Goal: Browse casually

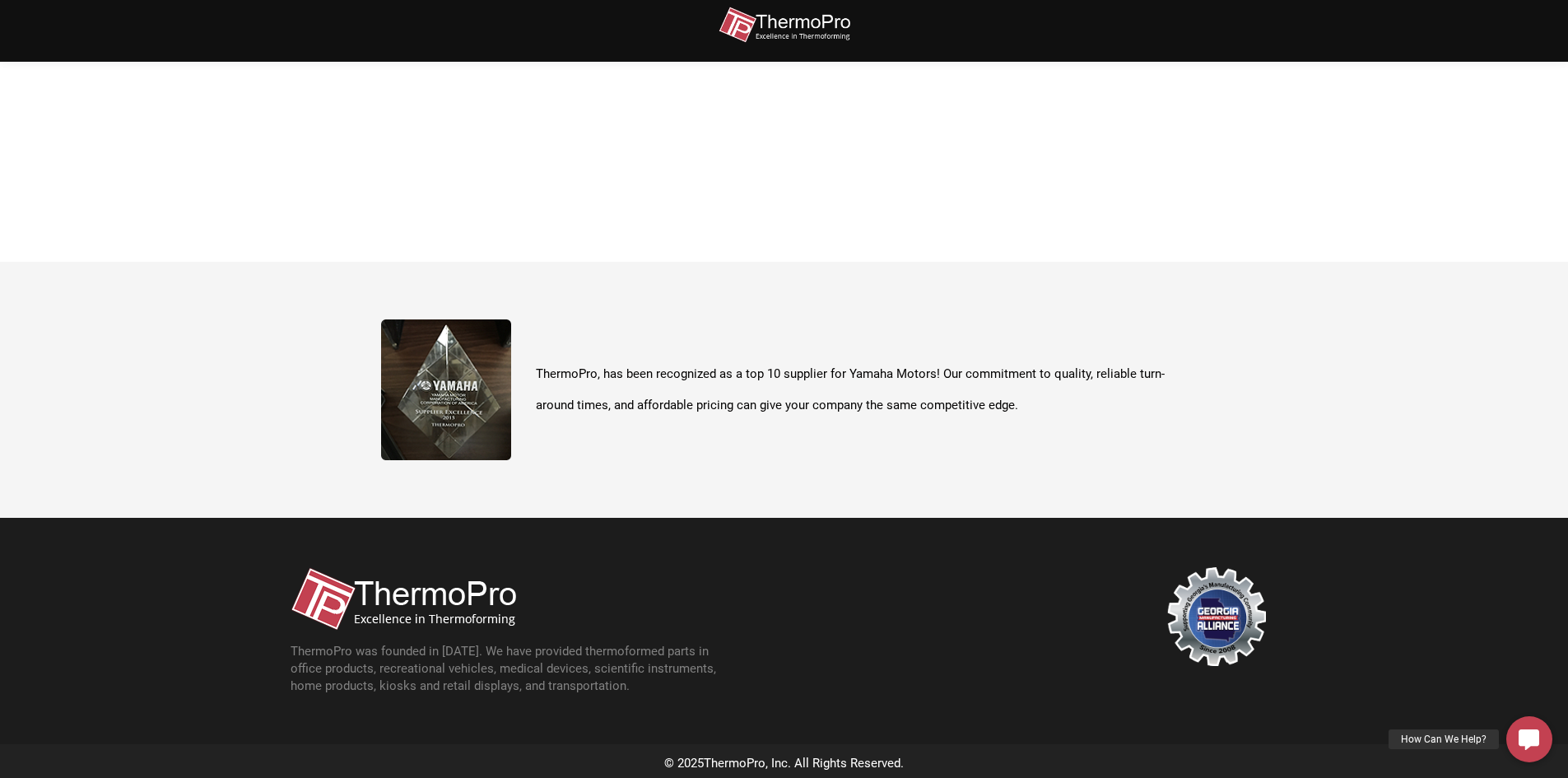
scroll to position [584, 0]
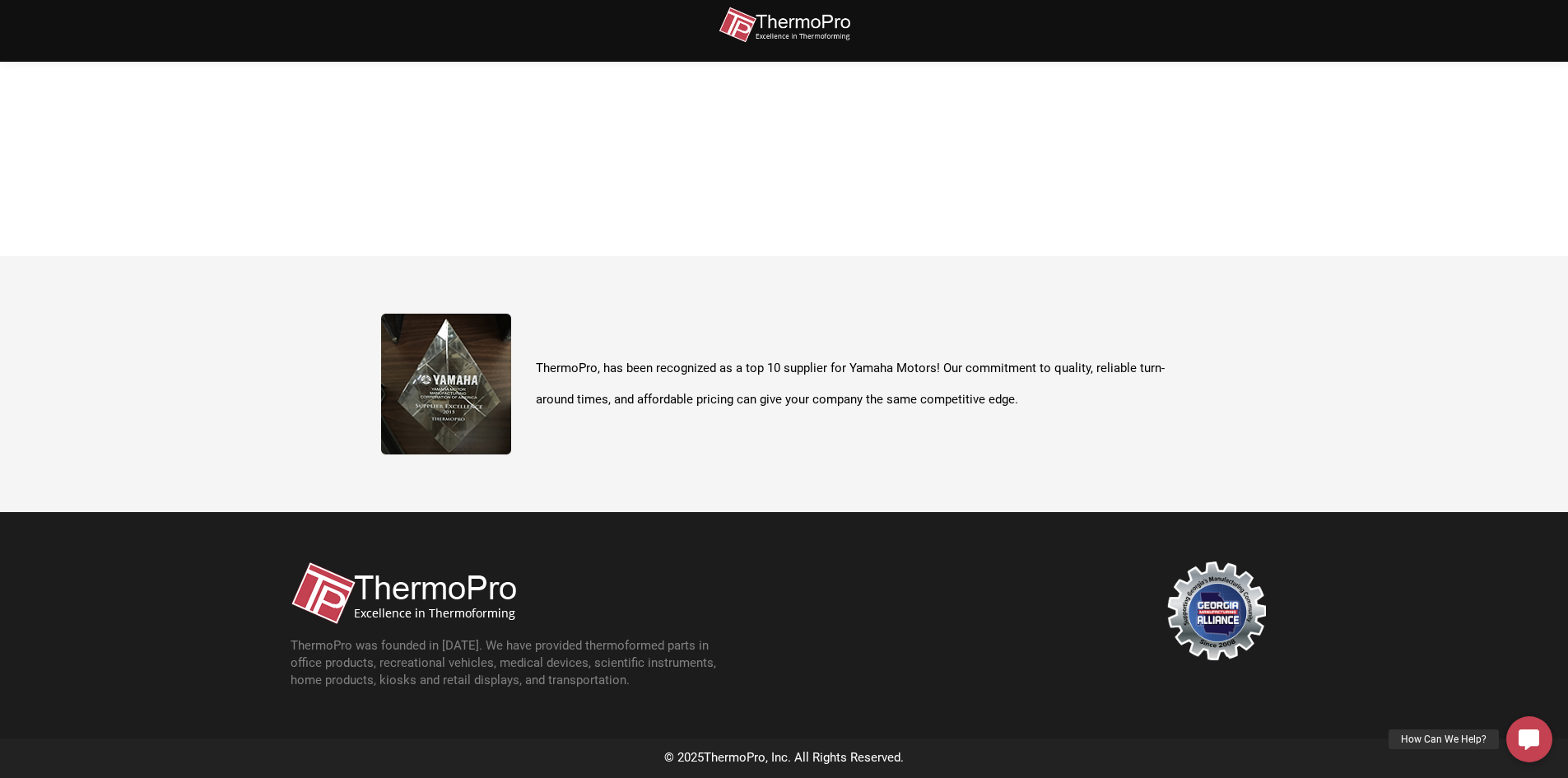
click at [458, 389] on img at bounding box center [446, 384] width 130 height 141
click at [451, 571] on img at bounding box center [404, 593] width 226 height 63
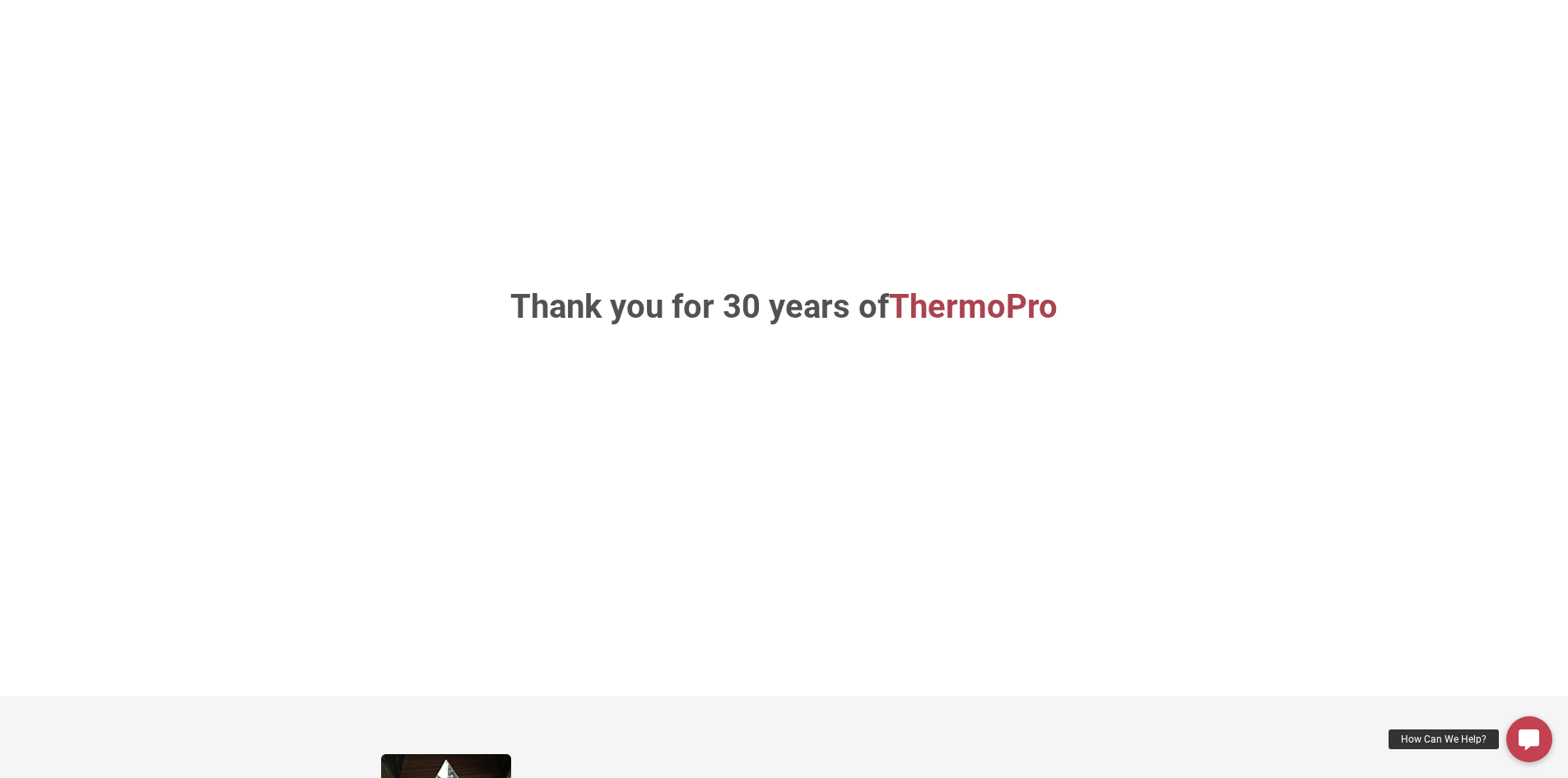
scroll to position [0, 0]
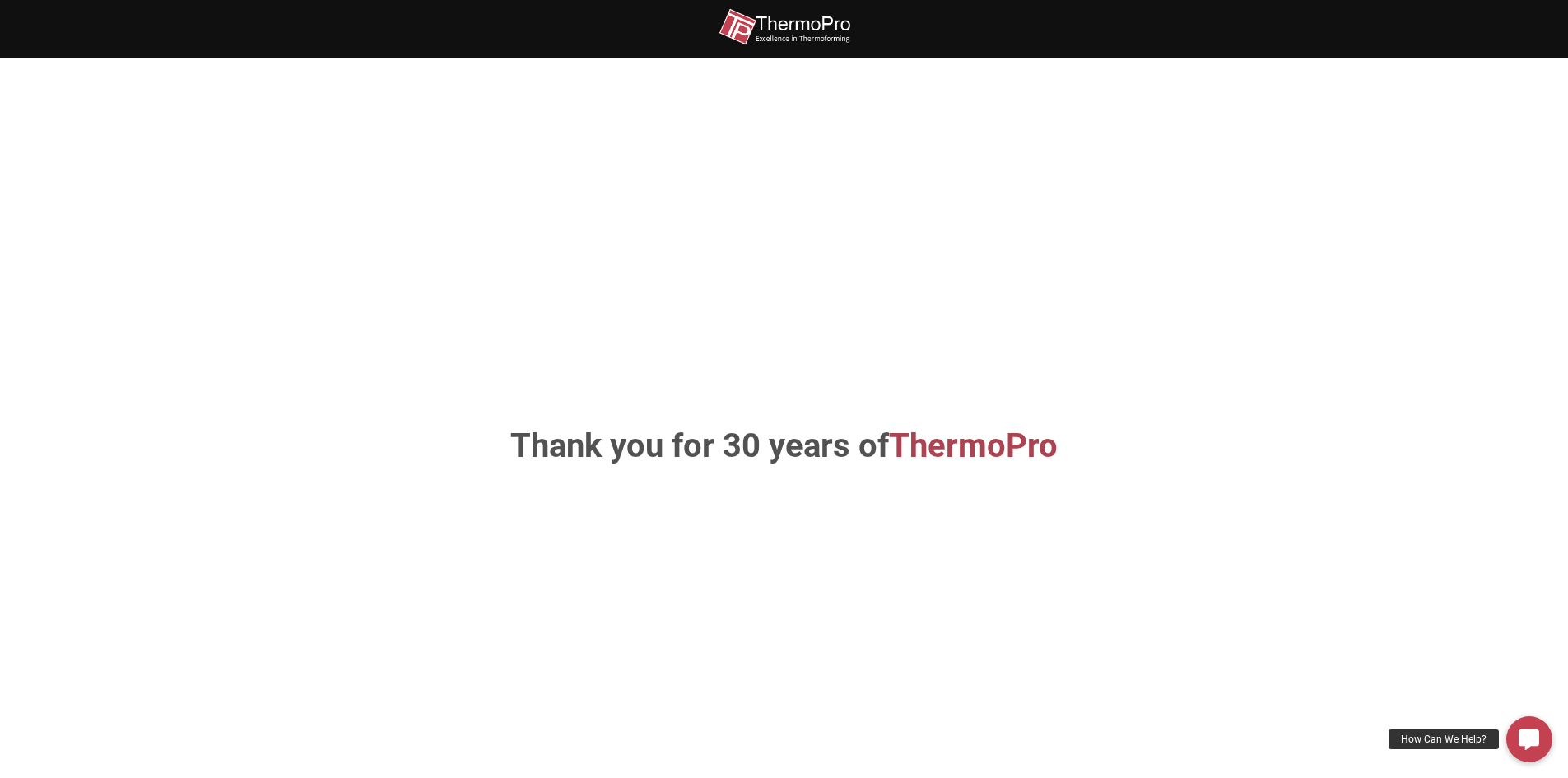
click at [743, 455] on h1 "Thank you for 30 years of ThermoPro" at bounding box center [784, 446] width 864 height 33
click at [926, 441] on span "ThermoPro" at bounding box center [973, 446] width 169 height 39
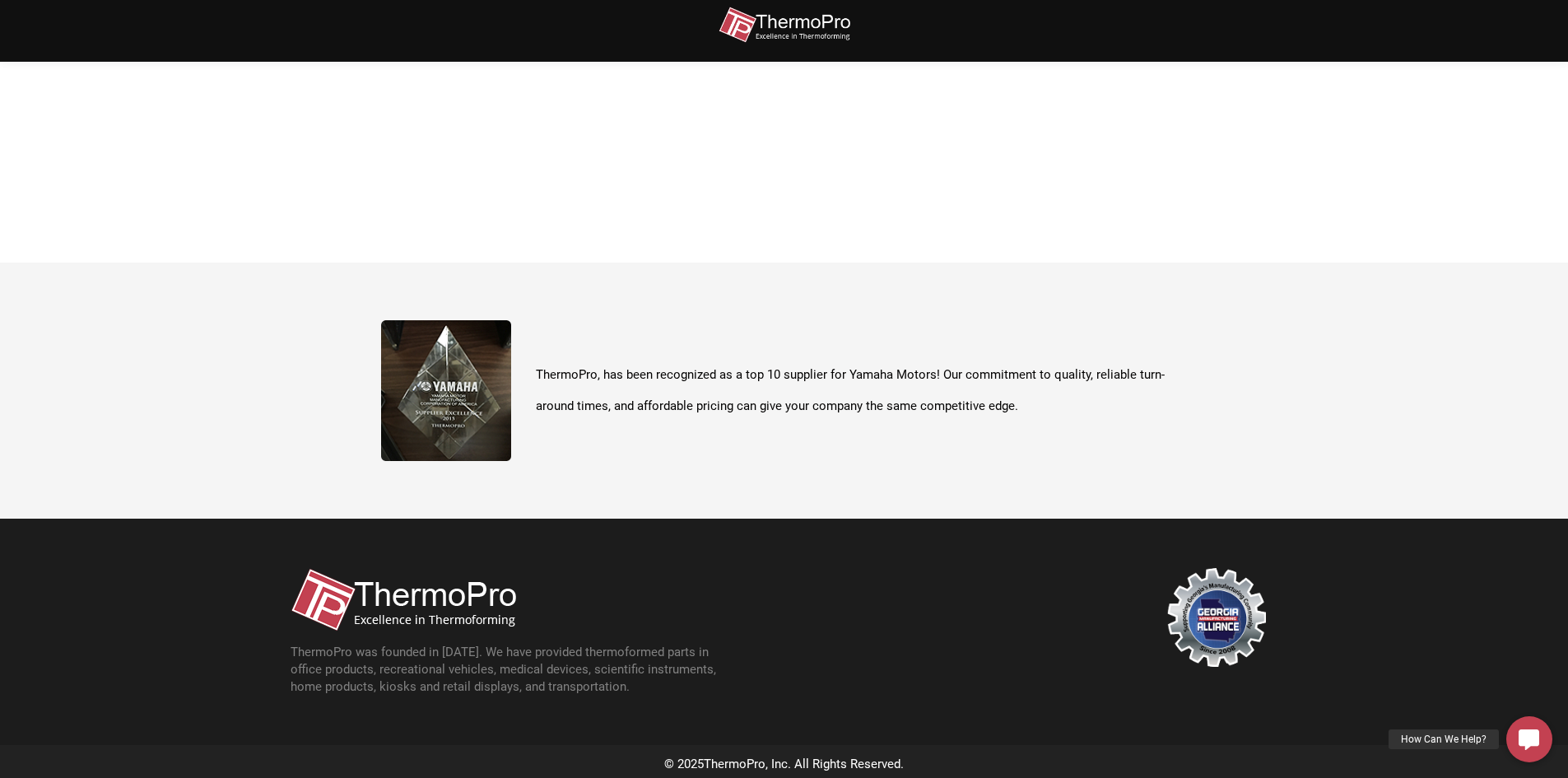
scroll to position [584, 0]
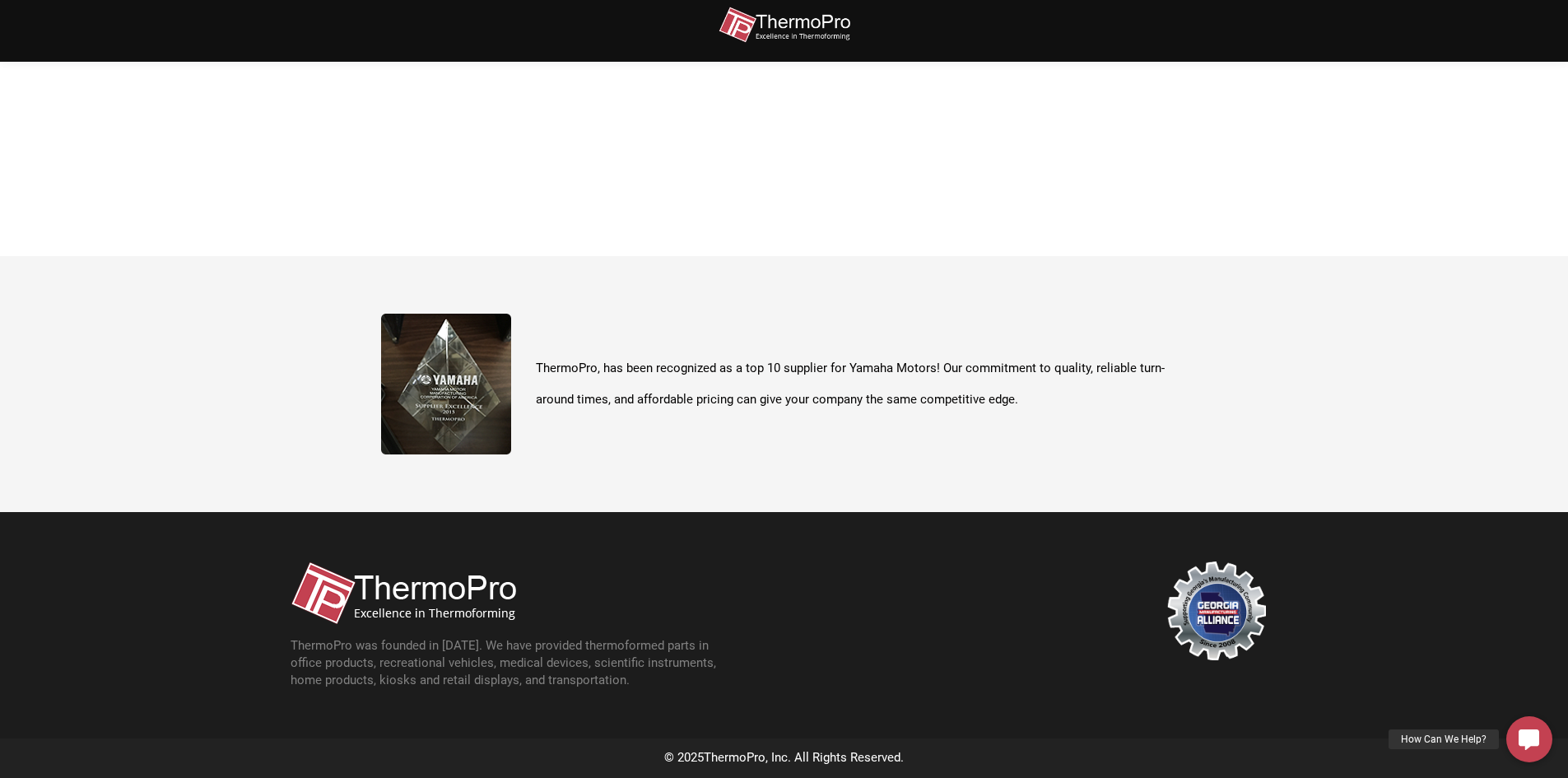
click at [1224, 618] on img at bounding box center [1216, 610] width 99 height 99
click at [490, 412] on img at bounding box center [446, 384] width 130 height 141
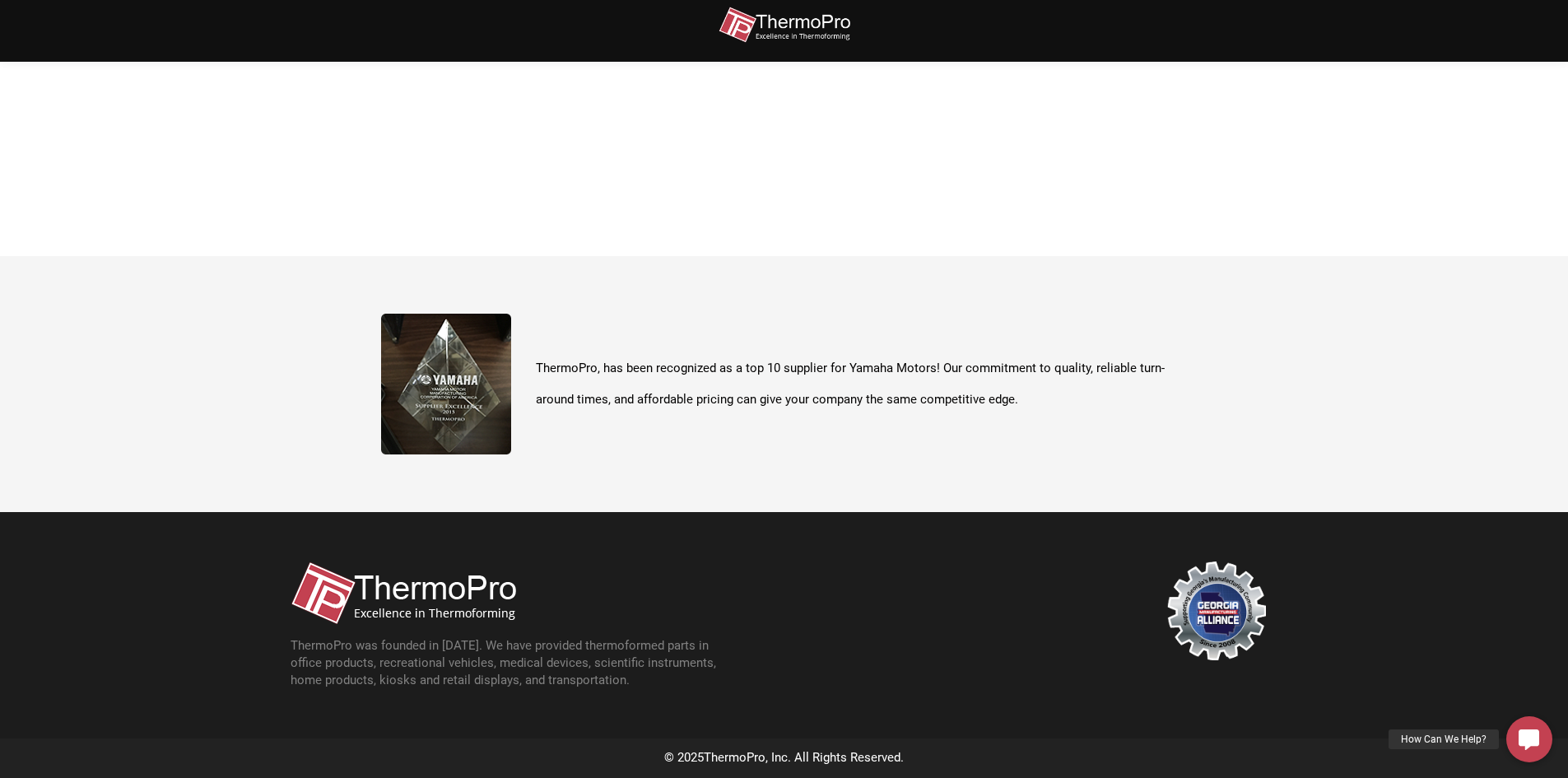
click at [453, 595] on img at bounding box center [404, 593] width 226 height 63
click at [452, 593] on img at bounding box center [404, 593] width 226 height 63
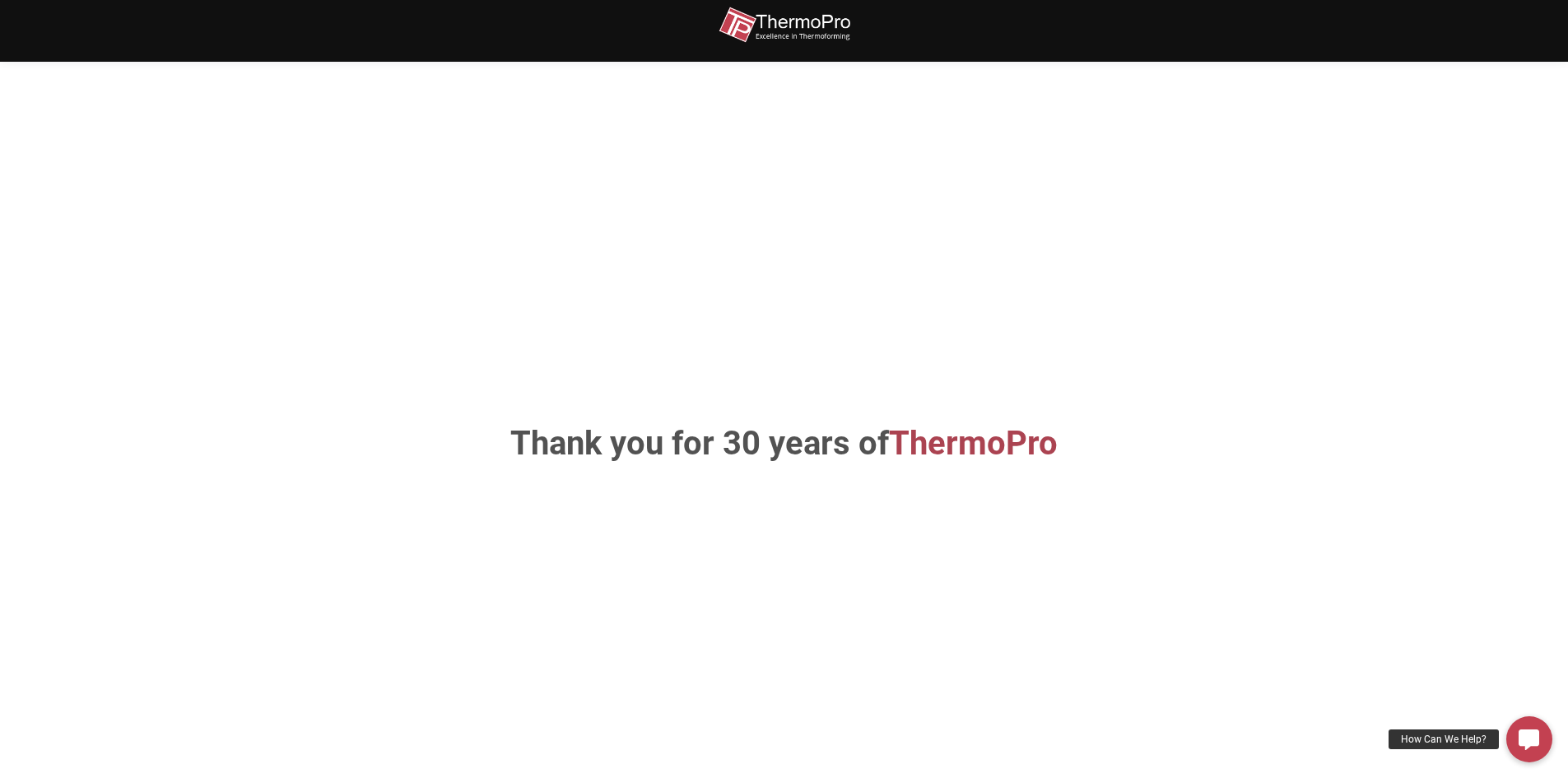
scroll to position [0, 0]
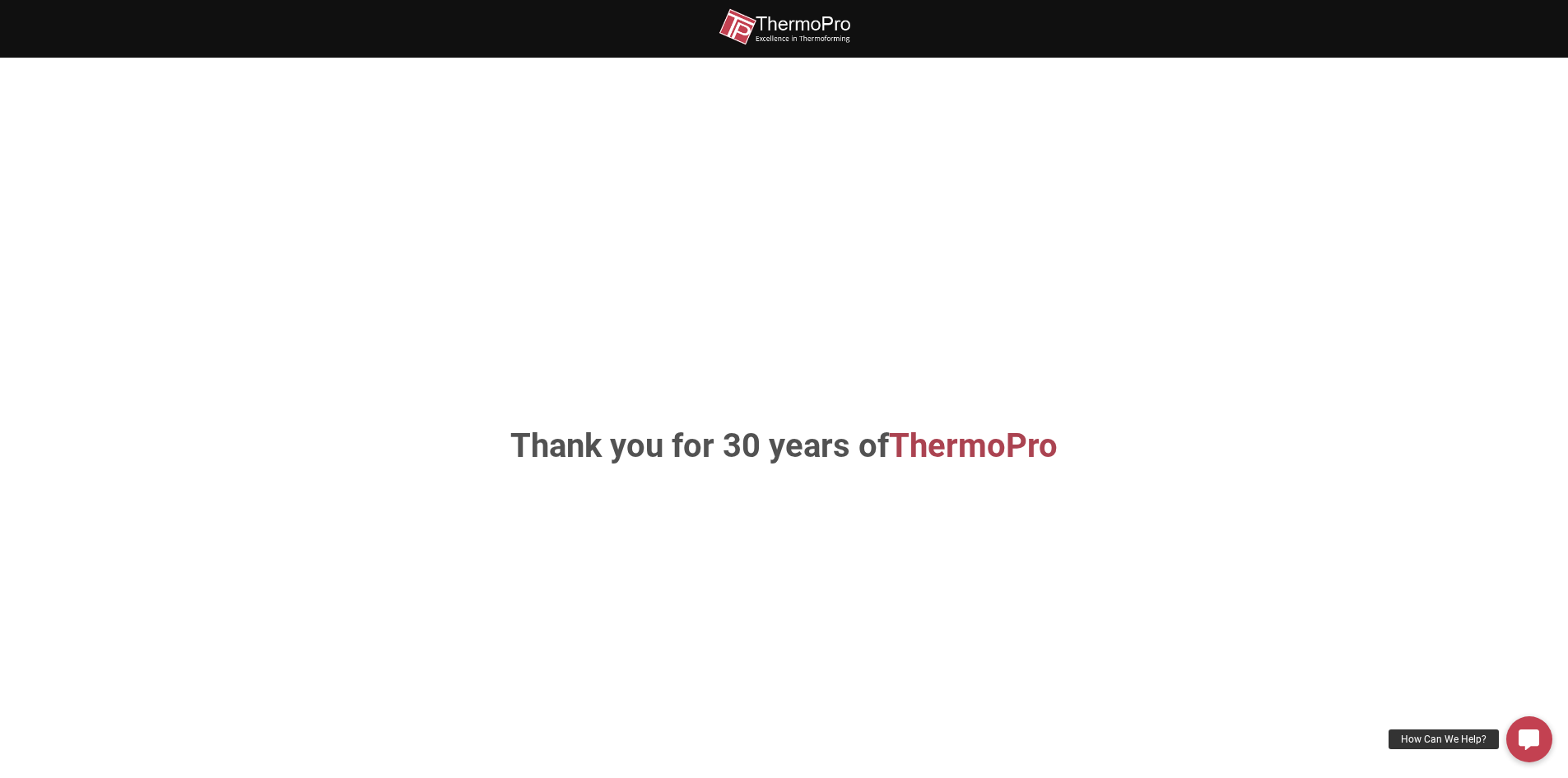
click at [789, 32] on img at bounding box center [784, 27] width 131 height 37
drag, startPoint x: 0, startPoint y: 0, endPoint x: 789, endPoint y: 32, distance: 789.6
click at [789, 32] on img at bounding box center [784, 27] width 131 height 37
